Goal: Information Seeking & Learning: Learn about a topic

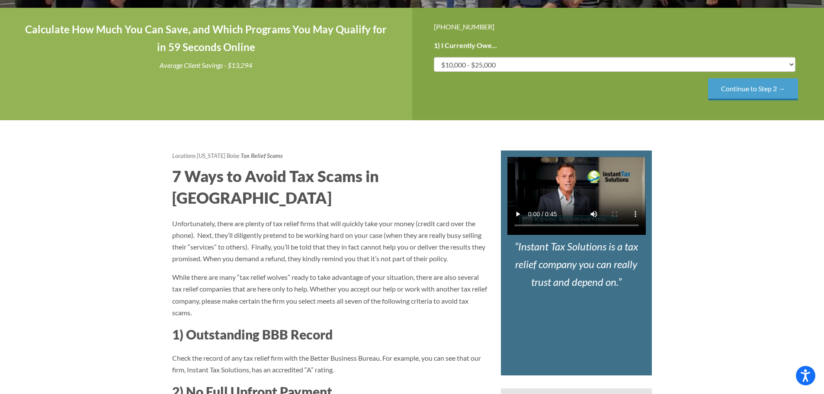
scroll to position [303, 0]
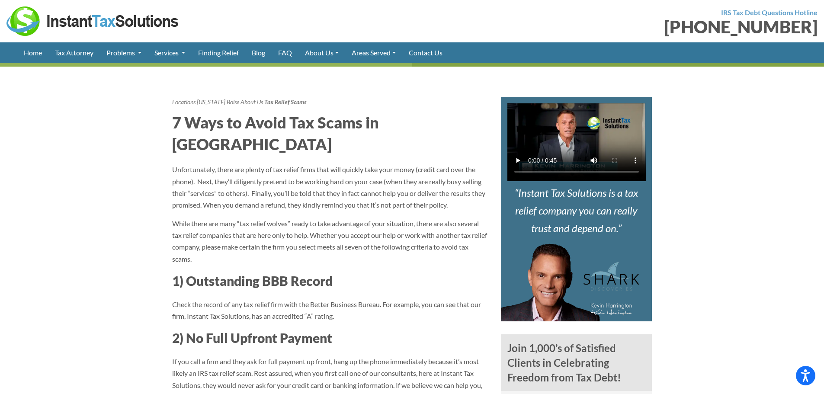
scroll to position [303, 0]
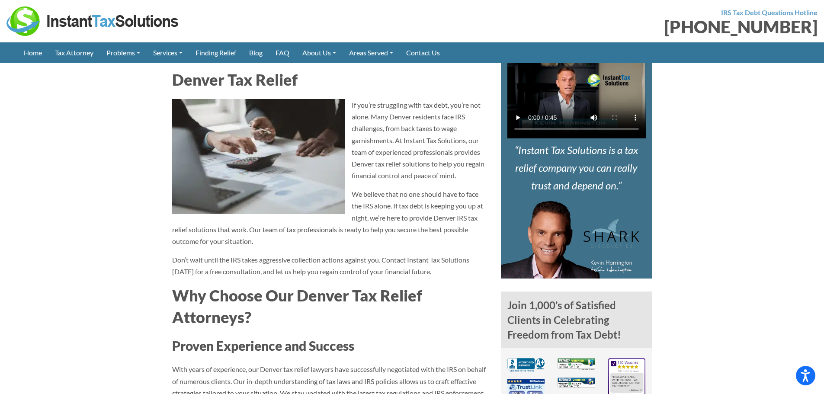
scroll to position [303, 0]
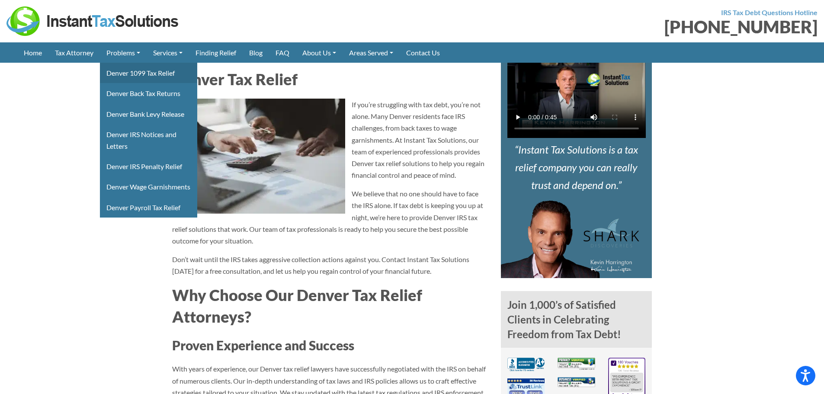
click at [126, 73] on link "Denver 1099 Tax Relief" at bounding box center [148, 73] width 97 height 20
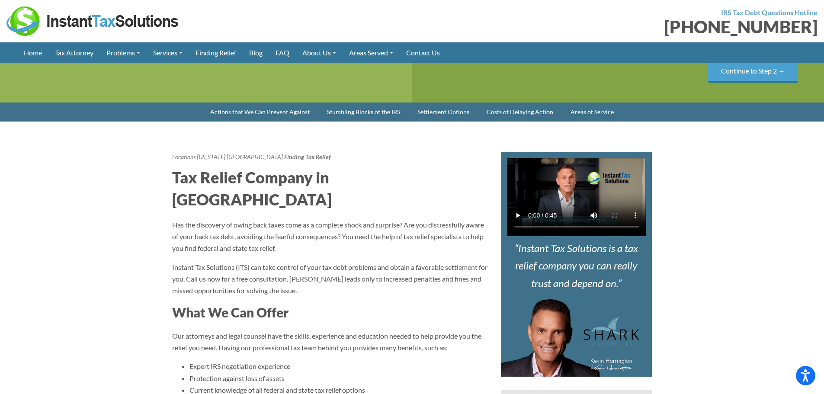
scroll to position [303, 0]
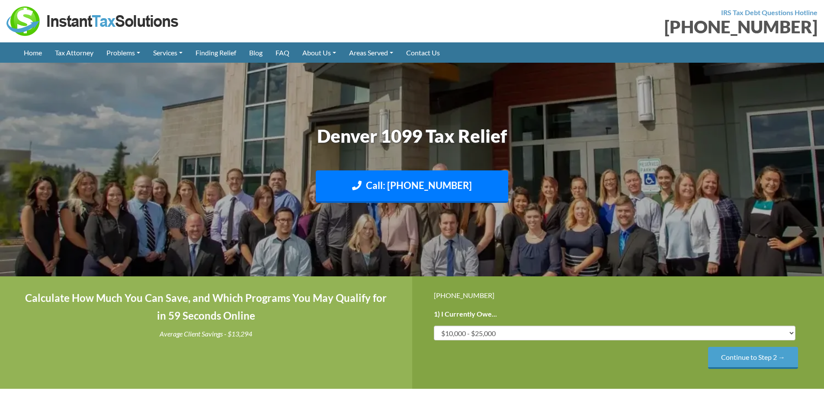
scroll to position [260, 0]
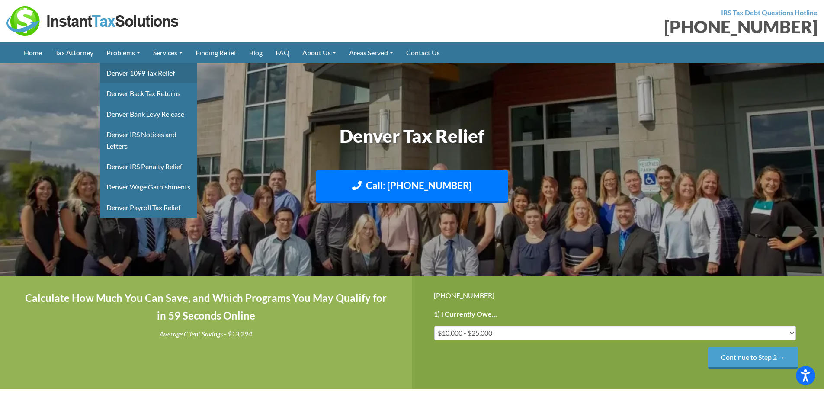
click at [129, 74] on link "Denver 1099 Tax Relief" at bounding box center [148, 73] width 97 height 20
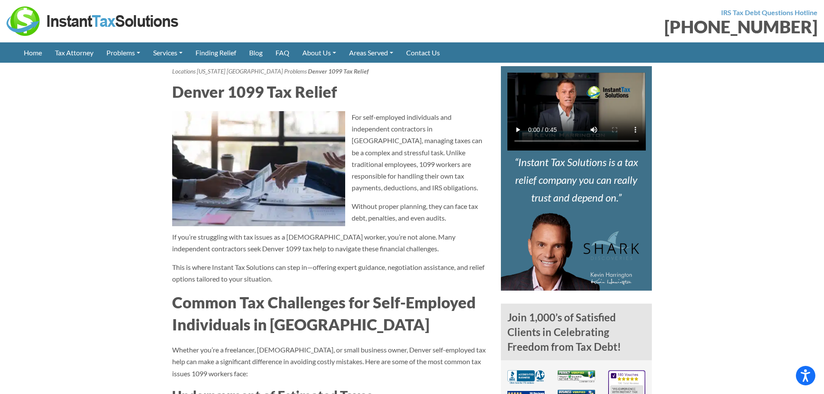
scroll to position [303, 0]
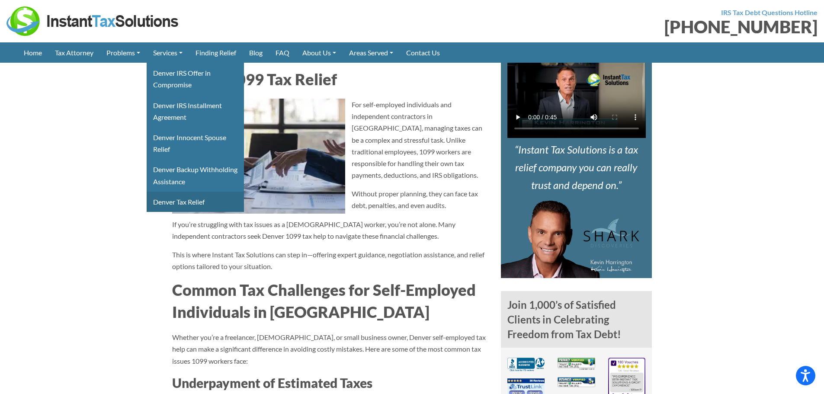
click at [190, 200] on link "Denver Tax Relief" at bounding box center [195, 202] width 97 height 20
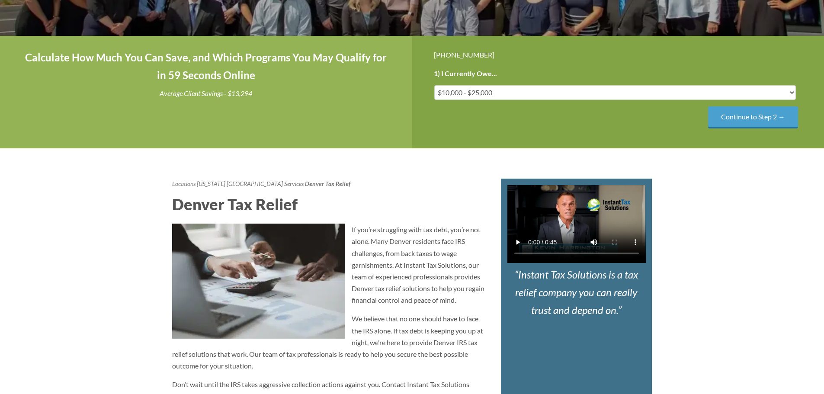
scroll to position [346, 0]
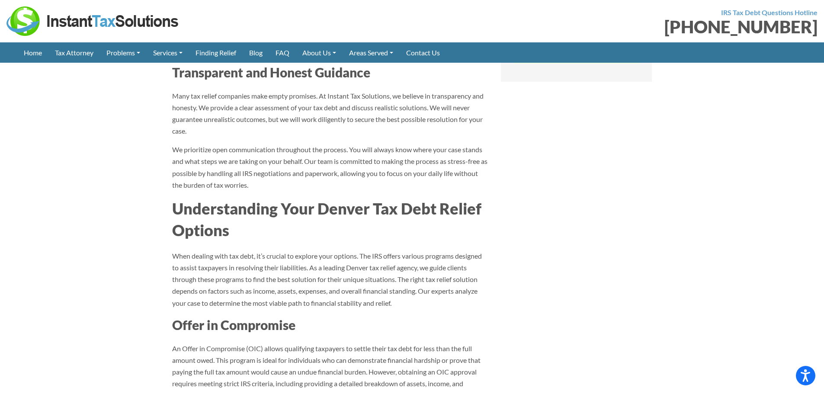
scroll to position [995, 0]
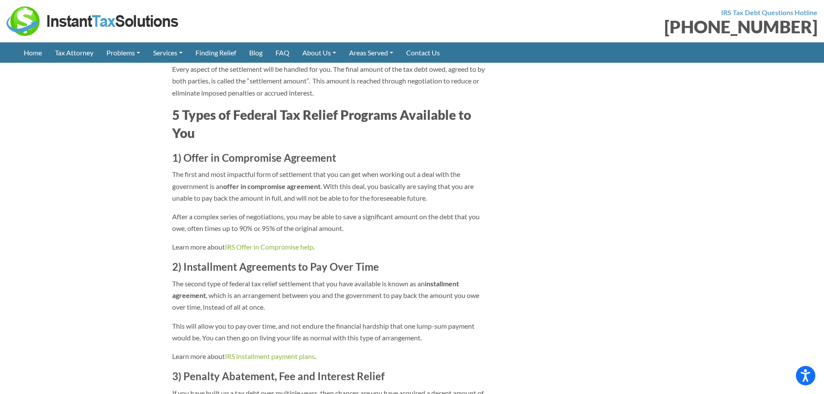
scroll to position [1947, 0]
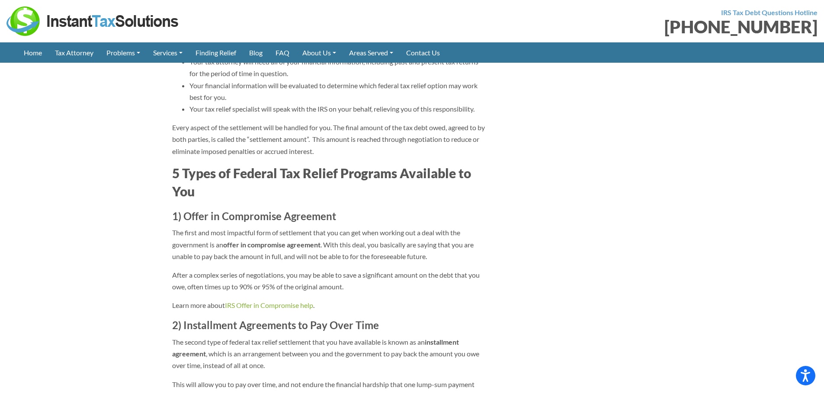
click at [56, 25] on img at bounding box center [92, 20] width 173 height 29
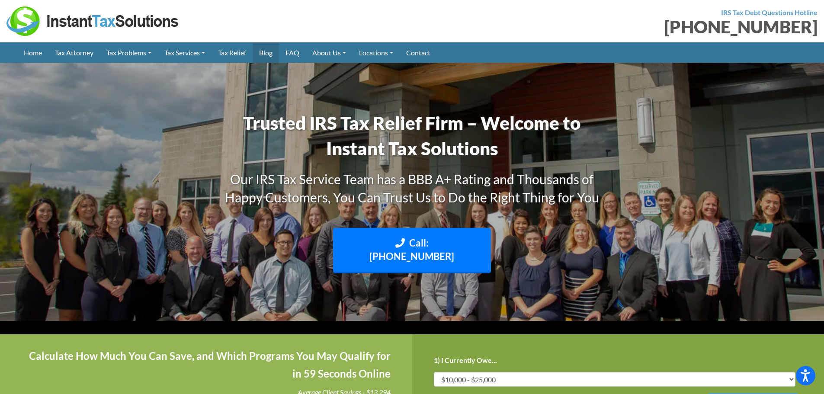
click at [273, 51] on link "Blog" at bounding box center [266, 52] width 26 height 20
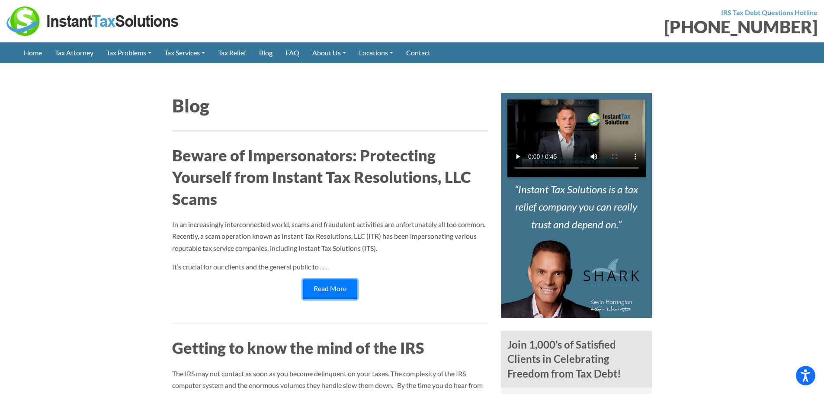
click at [345, 290] on link "Read More" at bounding box center [330, 290] width 55 height 20
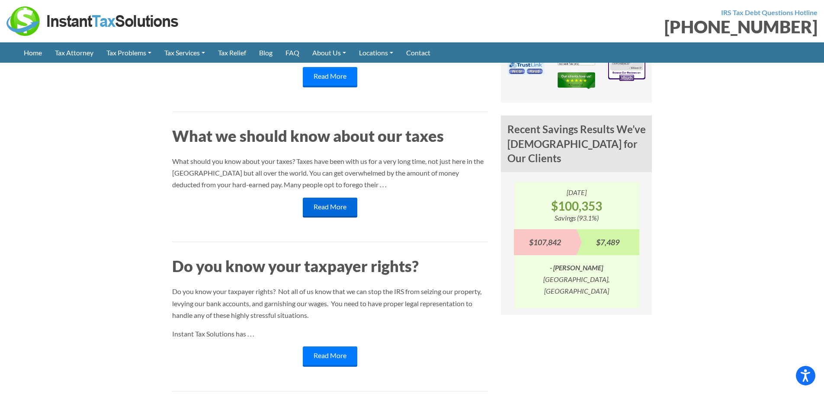
scroll to position [303, 0]
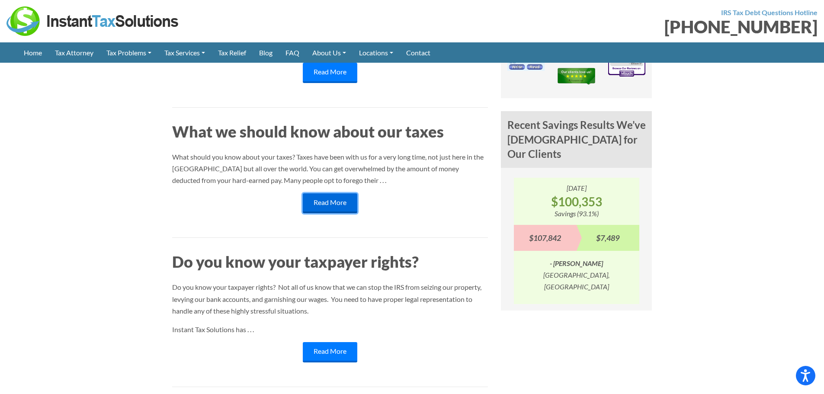
click at [331, 203] on link "Read More" at bounding box center [330, 203] width 55 height 20
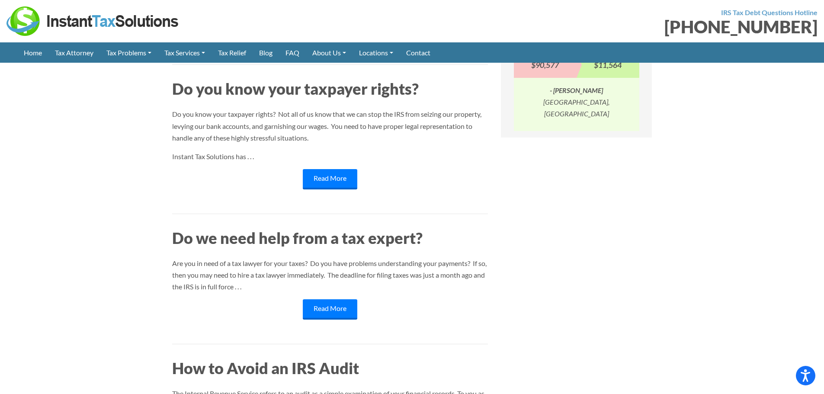
click at [333, 168] on article "Do you know your taxpayer rights? Do you know your taxpayer rights? Not all of …" at bounding box center [330, 146] width 316 height 136
click at [334, 178] on link "Read More" at bounding box center [330, 179] width 55 height 20
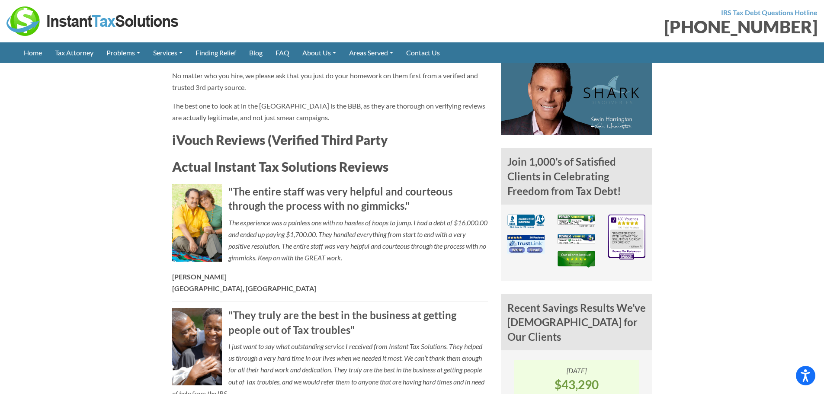
scroll to position [563, 0]
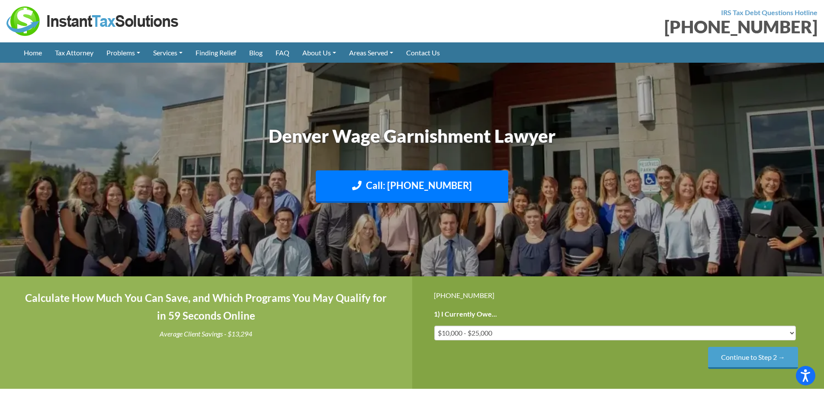
click at [58, 23] on img at bounding box center [92, 20] width 173 height 29
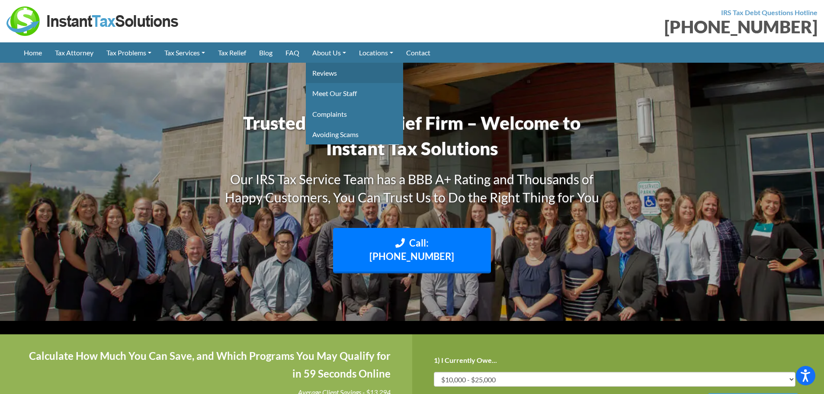
click at [346, 76] on link "Reviews" at bounding box center [354, 73] width 97 height 20
